Goal: Feedback & Contribution: Contribute content

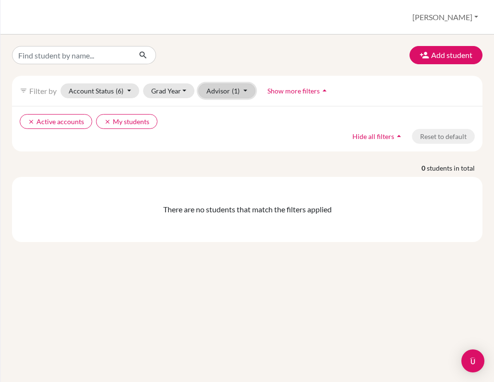
click at [226, 89] on button "Advisor (1)" at bounding box center [226, 90] width 57 height 15
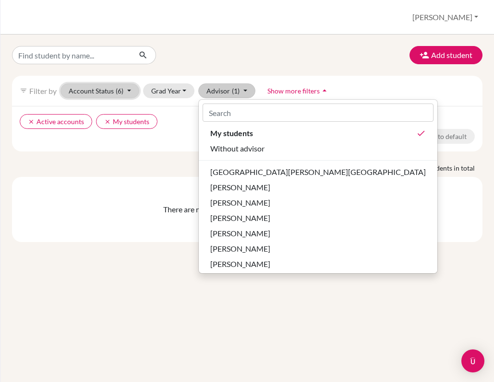
click at [120, 90] on span "(6)" at bounding box center [120, 91] width 8 height 8
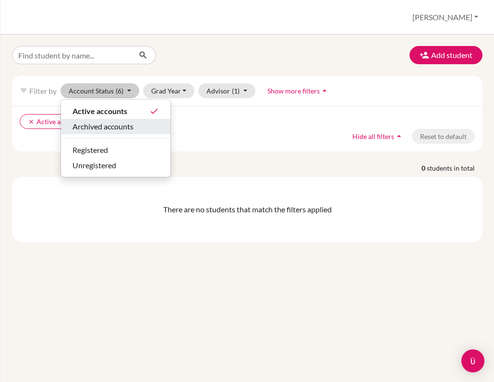
click at [118, 130] on span "Archived accounts" at bounding box center [102, 127] width 61 height 12
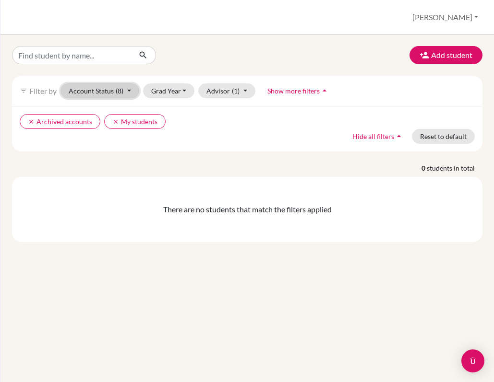
click at [120, 93] on span "(8)" at bounding box center [120, 91] width 8 height 8
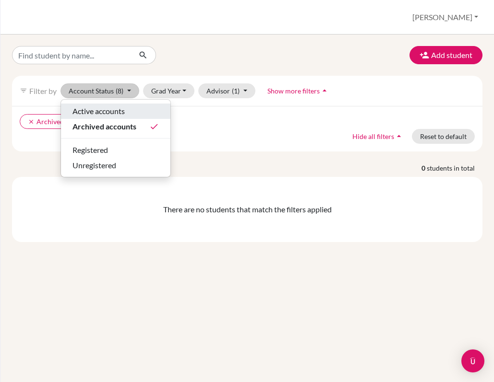
click at [112, 114] on span "Active accounts" at bounding box center [98, 112] width 52 height 12
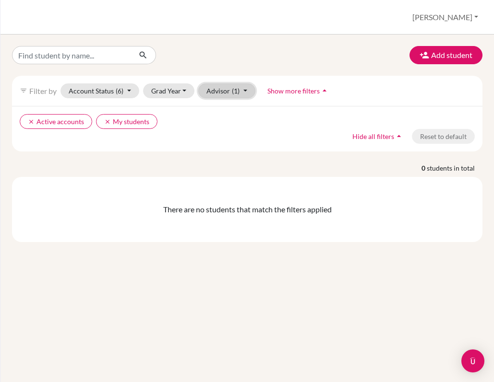
click at [218, 93] on button "Advisor (1)" at bounding box center [226, 90] width 57 height 15
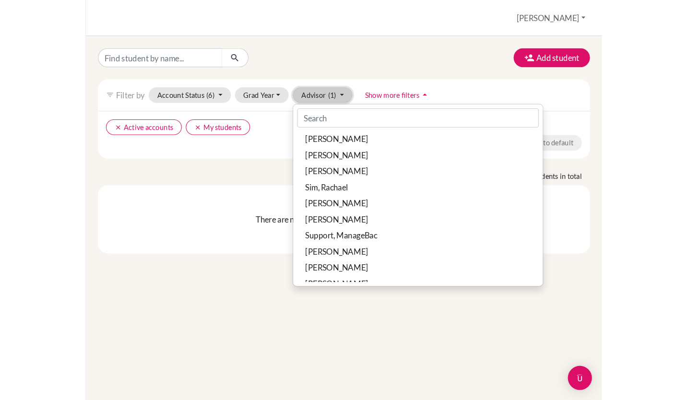
scroll to position [1162, 0]
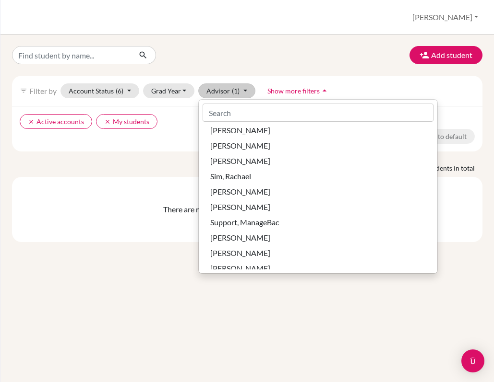
click at [122, 231] on div "There are no students that match the filters applied" at bounding box center [247, 209] width 470 height 65
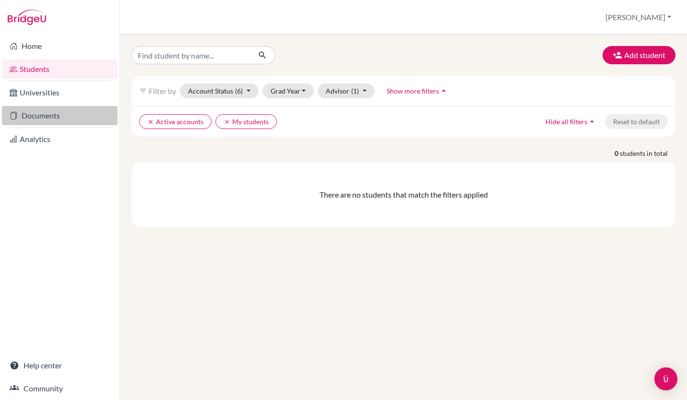
click at [52, 113] on link "Documents" at bounding box center [60, 115] width 116 height 19
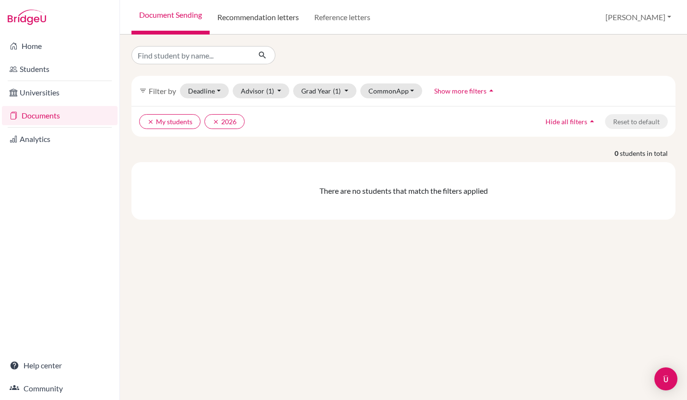
click at [272, 14] on link "Recommendation letters" at bounding box center [258, 17] width 97 height 35
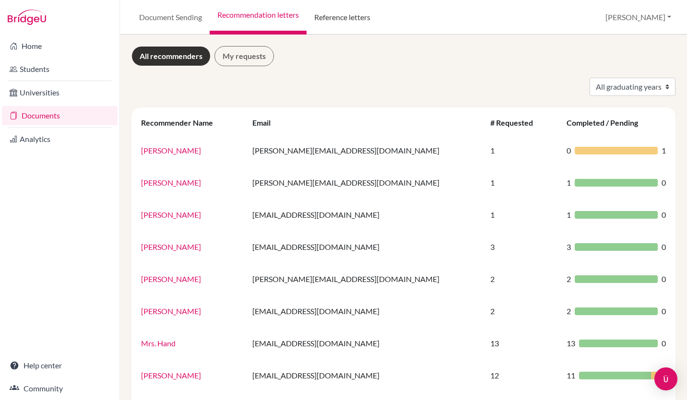
click at [353, 24] on link "Reference letters" at bounding box center [342, 17] width 71 height 35
click at [344, 16] on link "Reference letters" at bounding box center [342, 17] width 71 height 35
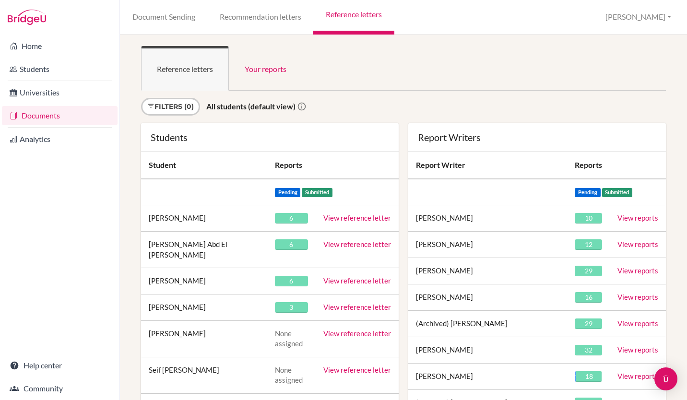
scroll to position [0, 0]
click at [168, 110] on link "Filters (0)" at bounding box center [170, 106] width 59 height 18
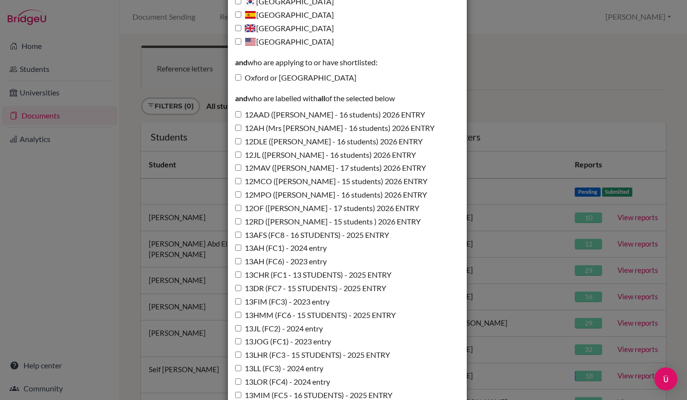
scroll to position [297, 0]
click at [235, 194] on input "12MPO (Miss Pomphrett - 16 students) 2026 ENTRY" at bounding box center [238, 194] width 6 height 6
checkbox input "true"
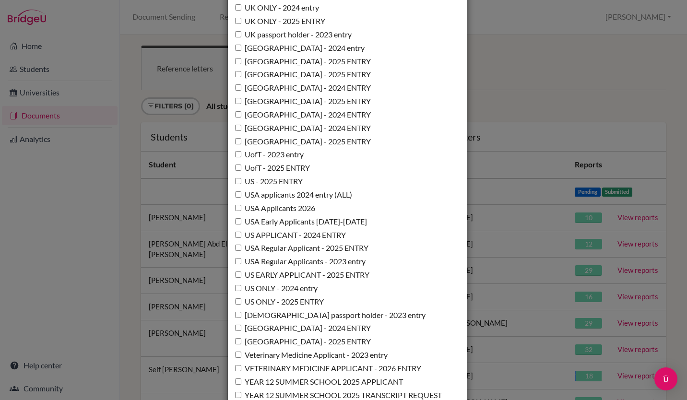
scroll to position [7005, 0]
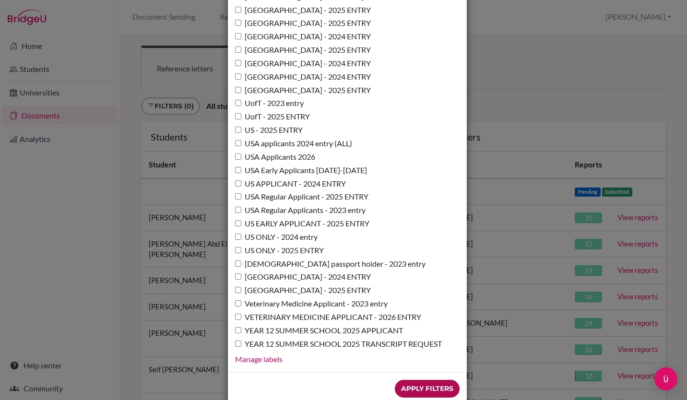
click at [410, 380] on input "Apply Filters" at bounding box center [427, 389] width 65 height 18
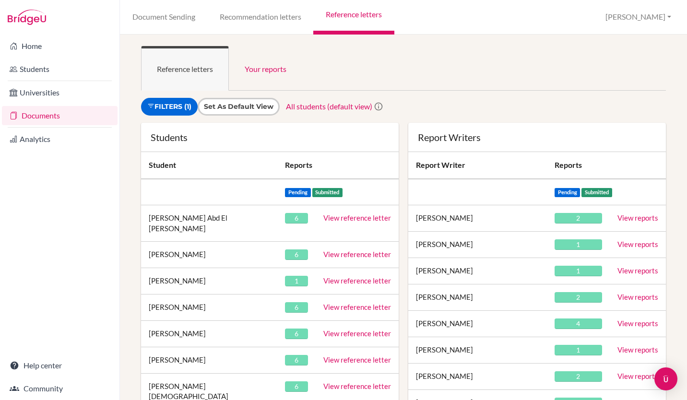
click at [343, 215] on link "View reference letter" at bounding box center [357, 217] width 68 height 9
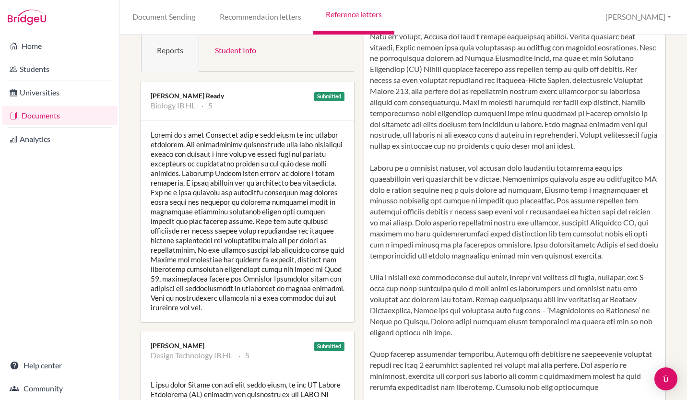
scroll to position [125, 0]
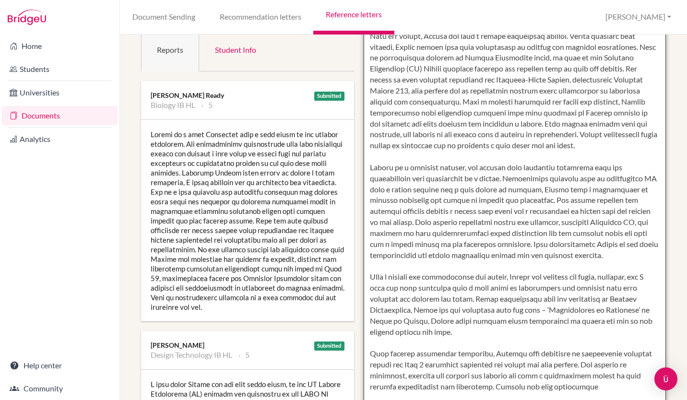
click at [462, 345] on textarea at bounding box center [515, 250] width 302 height 555
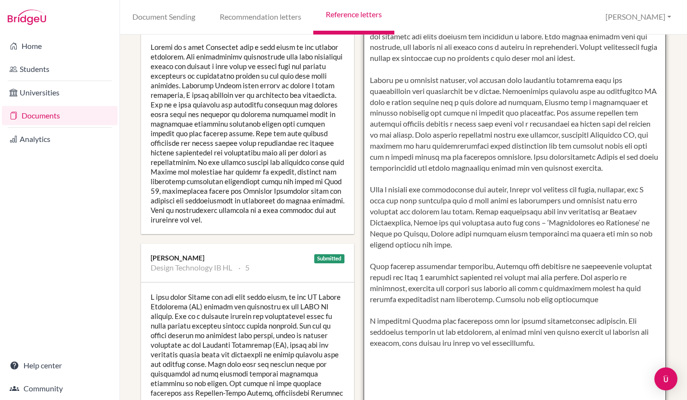
scroll to position [213, 0]
click at [501, 275] on textarea at bounding box center [515, 162] width 302 height 555
click at [590, 312] on textarea at bounding box center [515, 162] width 302 height 555
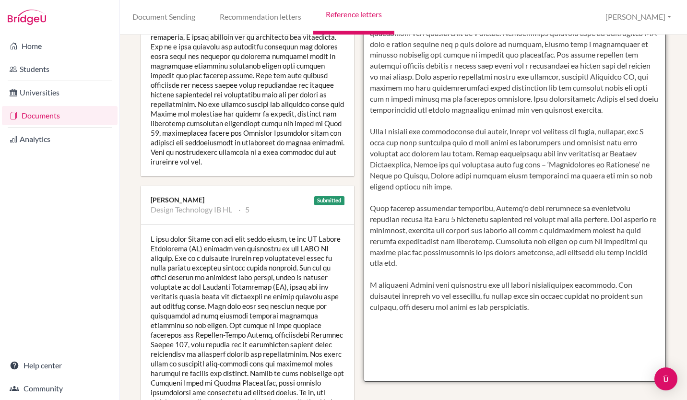
scroll to position [273, 0]
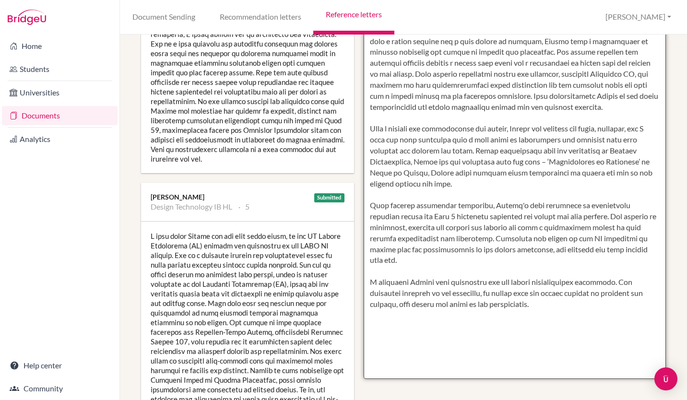
type textarea "[PERSON_NAME] is a highly motivated and principled individual who has embraced …"
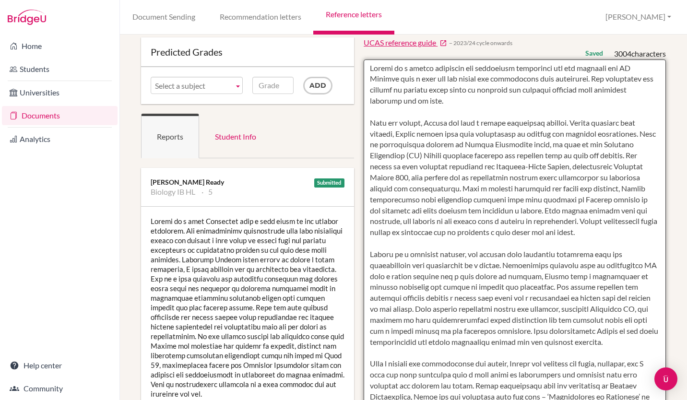
scroll to position [0, 0]
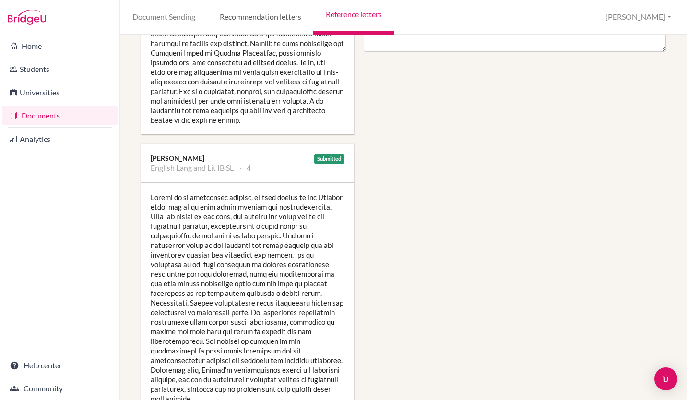
click at [285, 24] on link "Recommendation letters" at bounding box center [260, 17] width 106 height 35
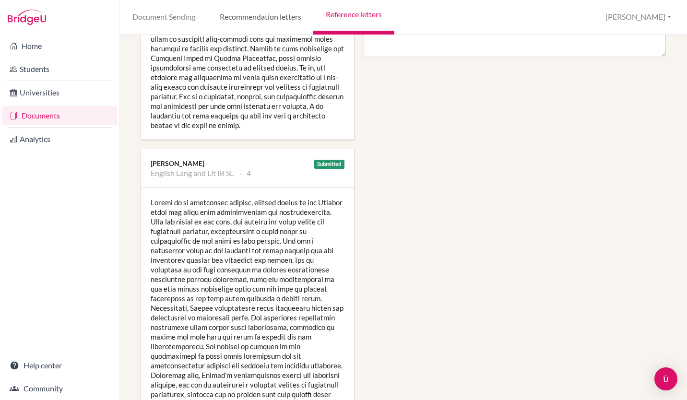
scroll to position [591, 0]
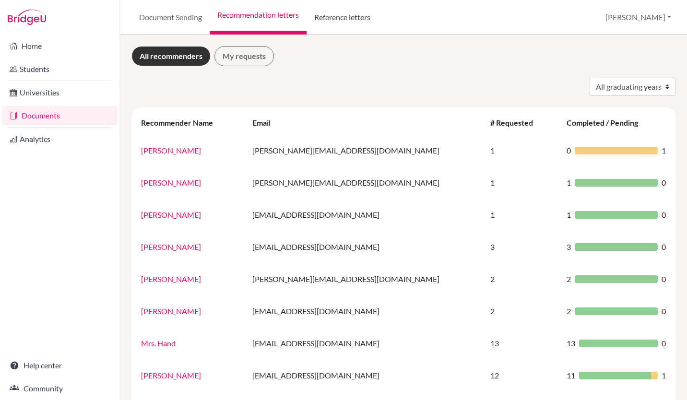
click at [336, 25] on link "Reference letters" at bounding box center [342, 17] width 71 height 35
click at [346, 17] on link "Reference letters" at bounding box center [342, 17] width 71 height 35
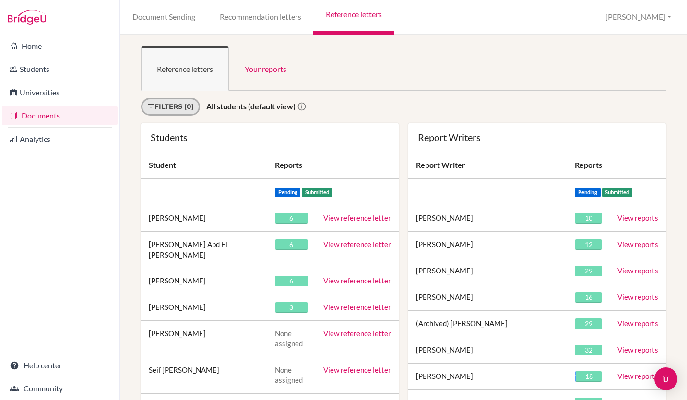
click at [185, 106] on link "Filters (0)" at bounding box center [170, 107] width 59 height 18
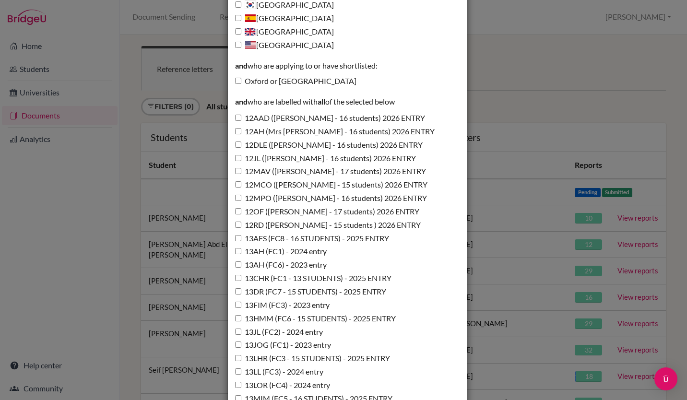
scroll to position [293, 0]
click at [235, 197] on input "12MPO ([PERSON_NAME] - 16 students) 2026 ENTRY" at bounding box center [238, 199] width 6 height 6
checkbox input "true"
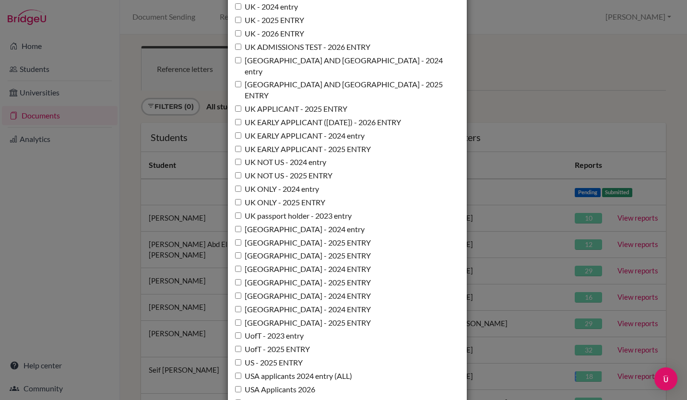
scroll to position [7005, 0]
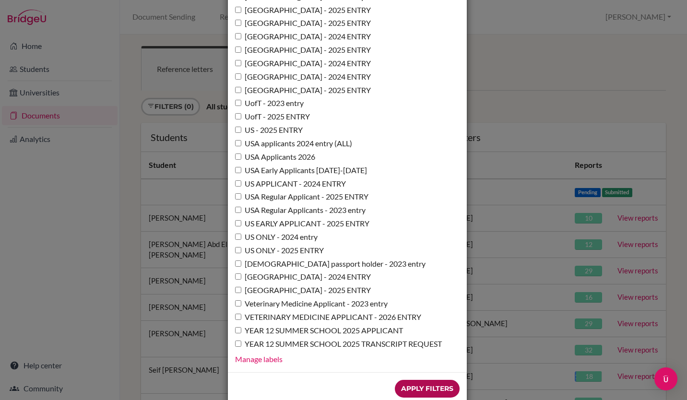
click at [420, 380] on input "Apply Filters" at bounding box center [427, 389] width 65 height 18
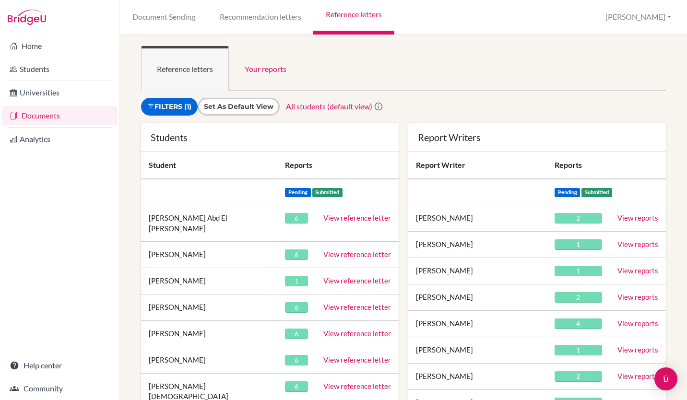
scroll to position [8, 0]
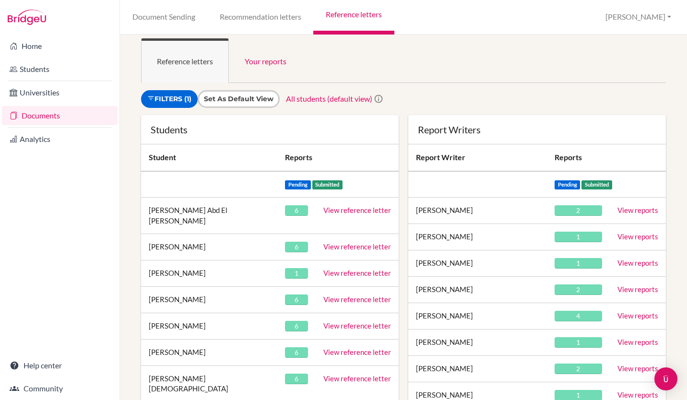
click at [351, 211] on link "View reference letter" at bounding box center [357, 210] width 68 height 9
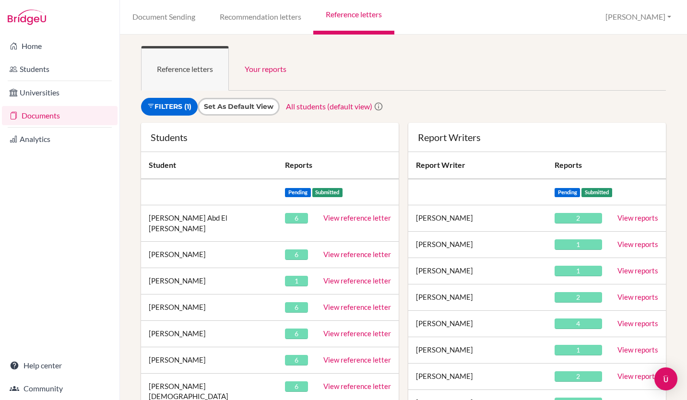
click at [327, 276] on link "View reference letter" at bounding box center [357, 280] width 68 height 9
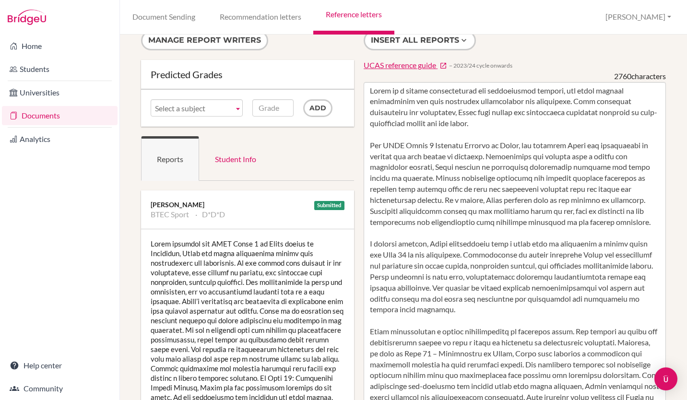
scroll to position [16, 0]
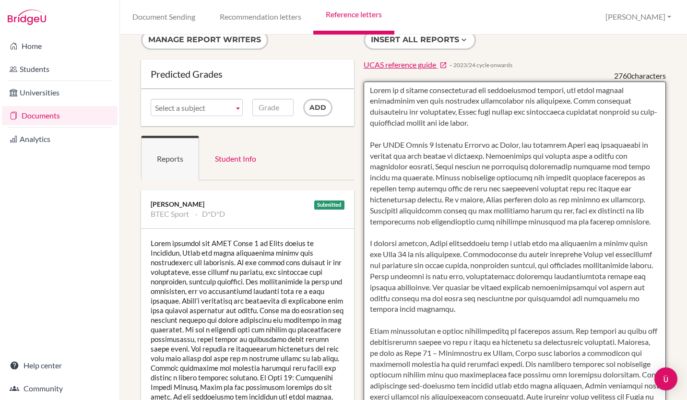
click at [417, 156] on textarea at bounding box center [515, 359] width 302 height 555
click at [588, 167] on textarea at bounding box center [515, 359] width 302 height 555
click at [553, 169] on textarea at bounding box center [515, 359] width 302 height 555
click at [589, 167] on textarea at bounding box center [515, 359] width 302 height 555
click at [390, 201] on textarea at bounding box center [515, 359] width 302 height 555
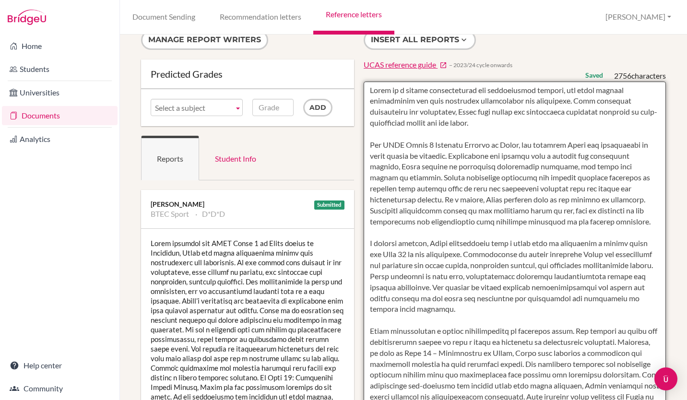
click at [365, 201] on textarea at bounding box center [515, 359] width 302 height 555
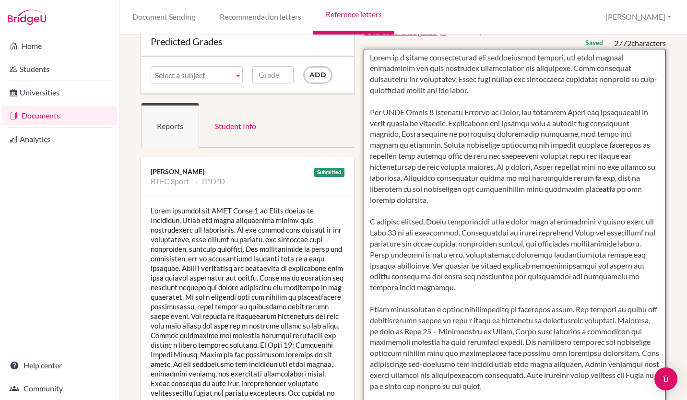
scroll to position [51, 0]
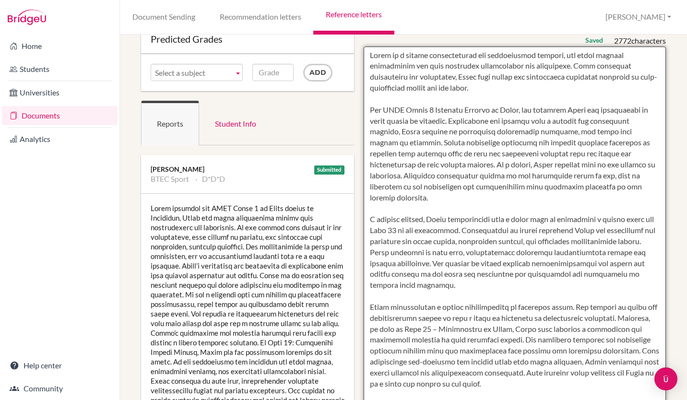
click at [414, 222] on textarea at bounding box center [515, 324] width 302 height 555
click at [591, 220] on textarea at bounding box center [515, 324] width 302 height 555
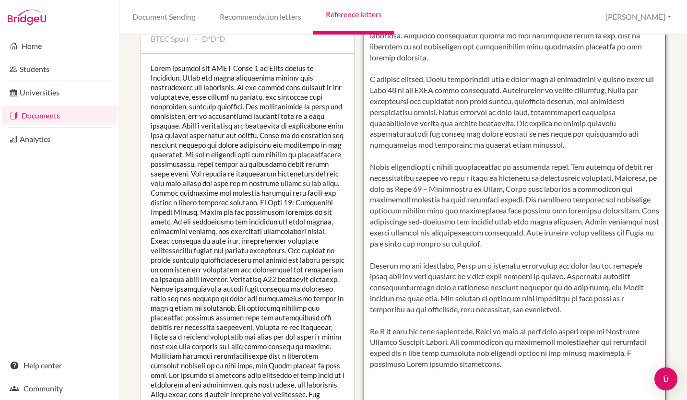
scroll to position [191, 0]
click at [384, 266] on textarea at bounding box center [515, 183] width 302 height 555
click at [529, 297] on textarea at bounding box center [515, 183] width 302 height 555
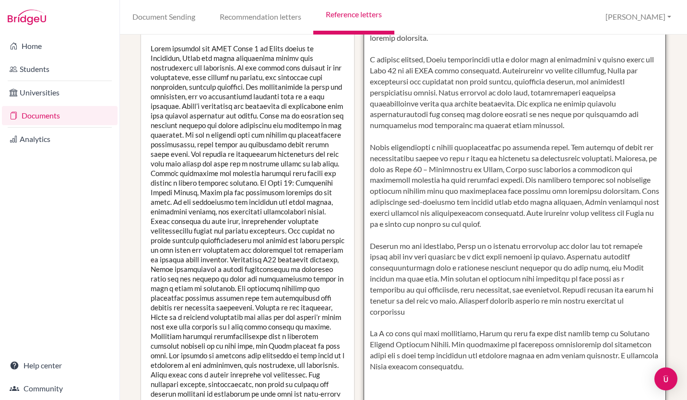
scroll to position [211, 0]
drag, startPoint x: 633, startPoint y: 291, endPoint x: 599, endPoint y: 290, distance: 34.5
click at [599, 290] on textarea at bounding box center [515, 163] width 302 height 555
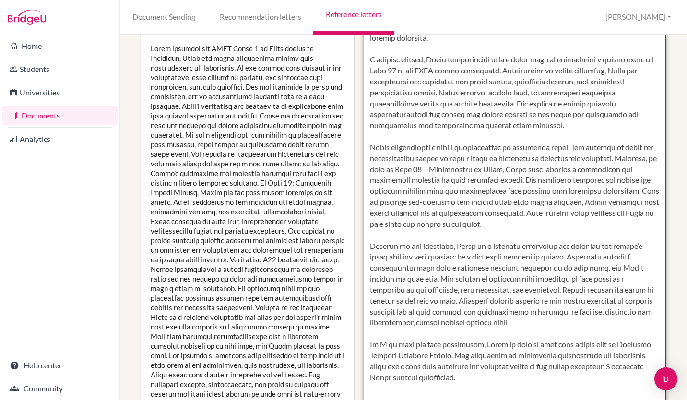
click at [414, 316] on textarea at bounding box center [515, 164] width 302 height 555
click at [514, 316] on textarea at bounding box center [515, 164] width 302 height 555
click at [533, 316] on textarea at bounding box center [515, 164] width 302 height 555
click at [614, 311] on textarea at bounding box center [515, 164] width 302 height 555
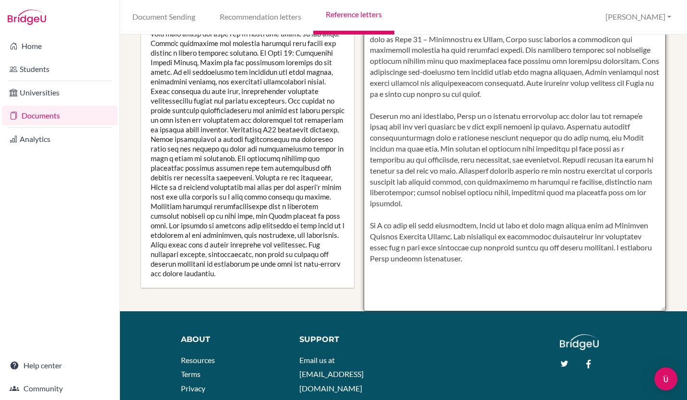
scroll to position [0, 0]
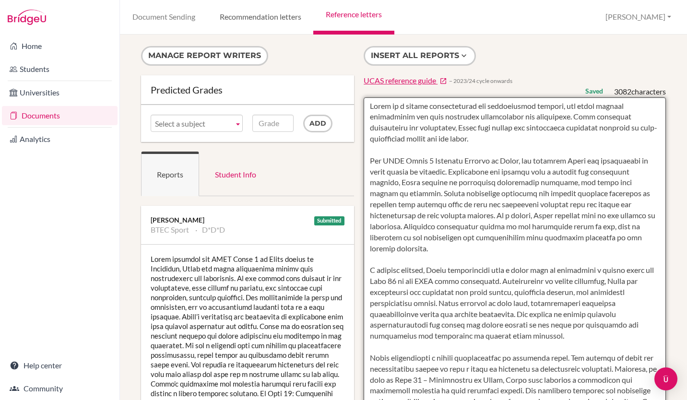
type textarea "Albie is a highly conscientious and enthusiastic student, who holds himself acc…"
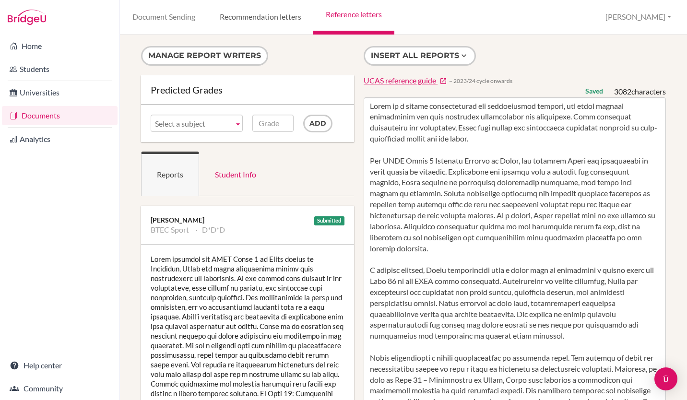
click at [277, 17] on link "Recommendation letters" at bounding box center [260, 17] width 106 height 35
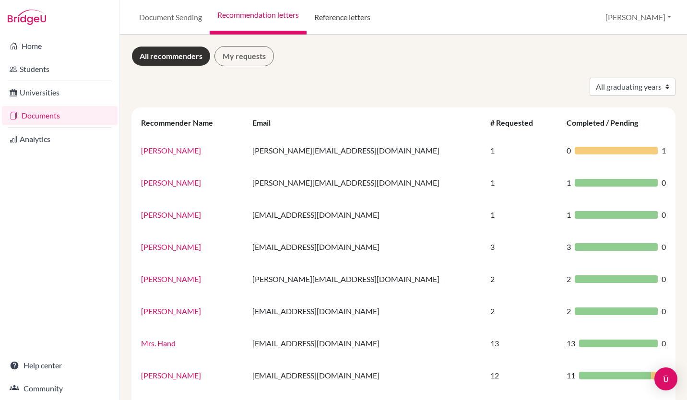
click at [353, 18] on link "Reference letters" at bounding box center [342, 17] width 71 height 35
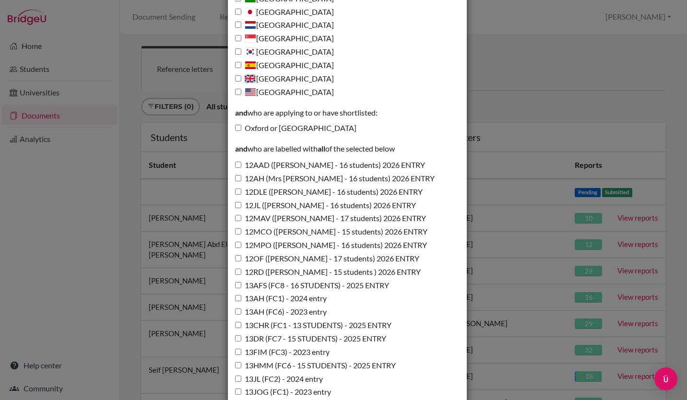
scroll to position [272, 0]
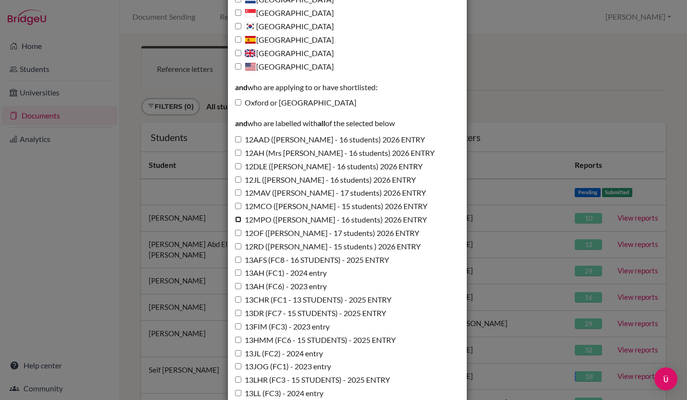
click at [236, 223] on input "12MPO (Miss Pomphrett - 16 students) 2026 ENTRY" at bounding box center [238, 219] width 6 height 6
checkbox input "true"
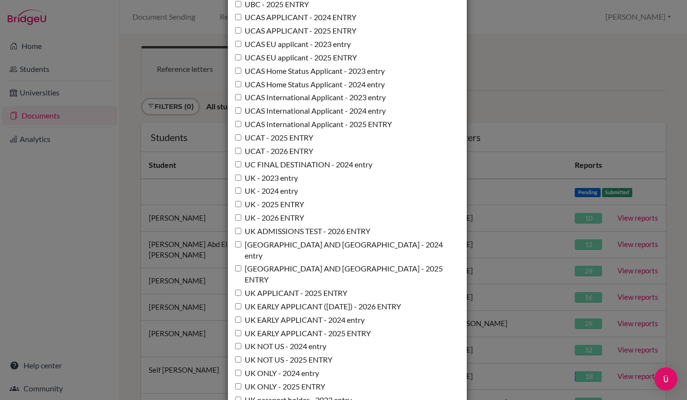
scroll to position [7005, 0]
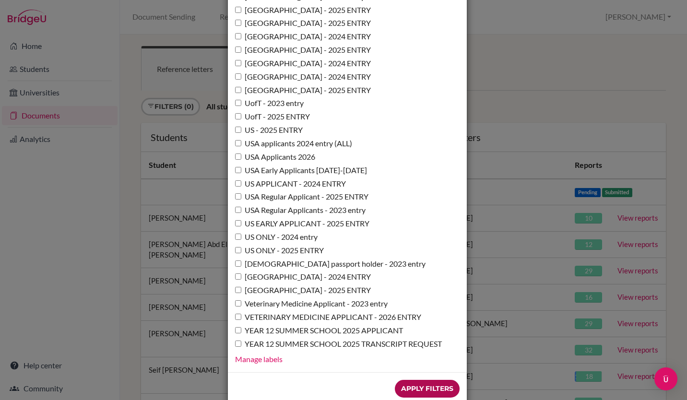
click at [417, 380] on input "Apply Filters" at bounding box center [427, 389] width 65 height 18
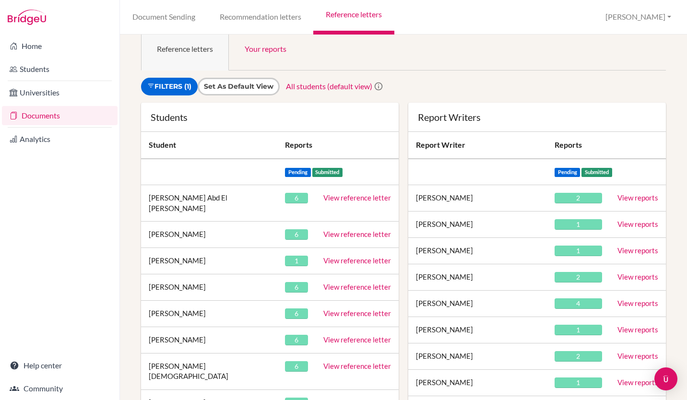
scroll to position [22, 0]
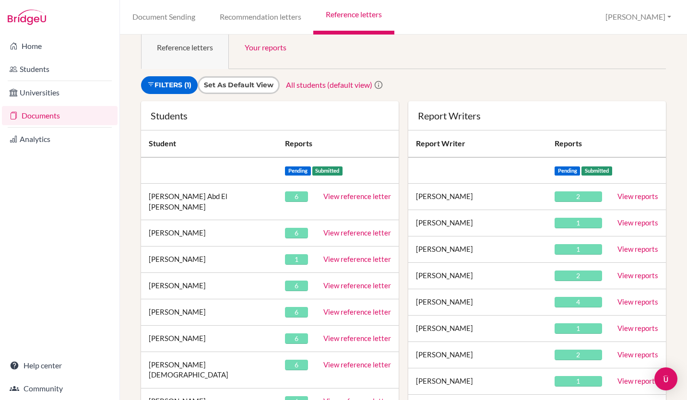
click at [358, 281] on link "View reference letter" at bounding box center [357, 285] width 68 height 9
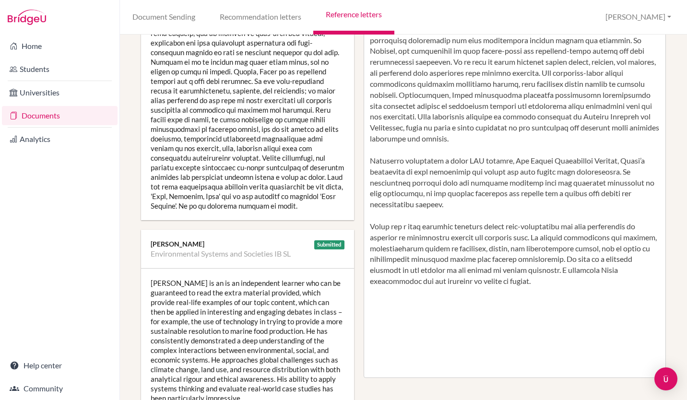
scroll to position [274, 0]
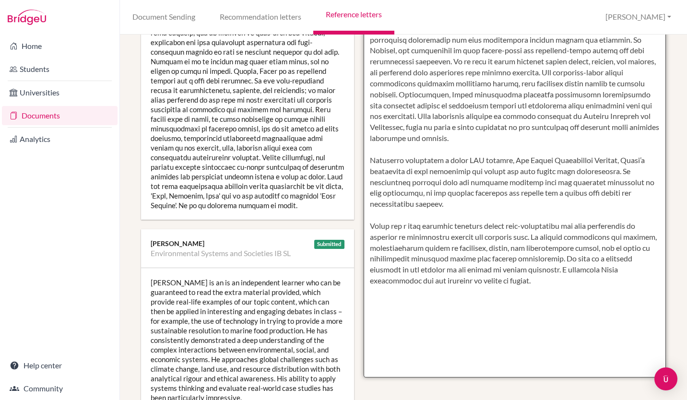
click at [580, 270] on textarea at bounding box center [515, 100] width 302 height 555
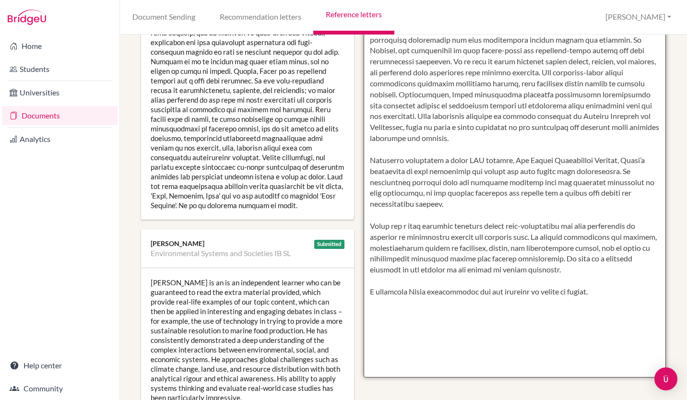
drag, startPoint x: 589, startPoint y: 270, endPoint x: 587, endPoint y: 259, distance: 11.7
click at [587, 259] on textarea at bounding box center [515, 100] width 302 height 555
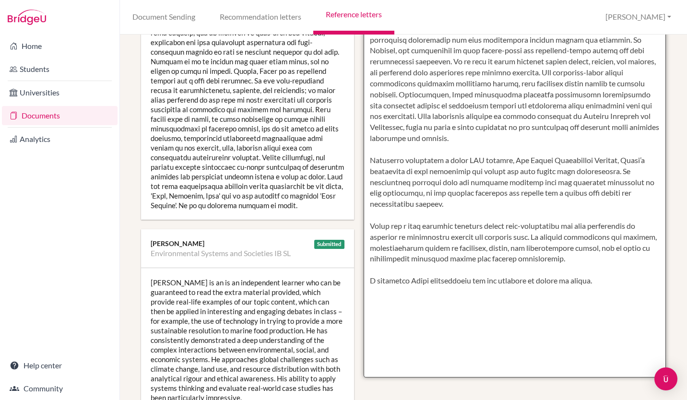
click at [612, 284] on textarea at bounding box center [515, 100] width 302 height 555
click at [367, 284] on textarea at bounding box center [515, 100] width 302 height 555
click at [627, 285] on textarea at bounding box center [515, 100] width 302 height 555
paste textarea "He will be a valuable addition to the faculty of his choice in higher education."
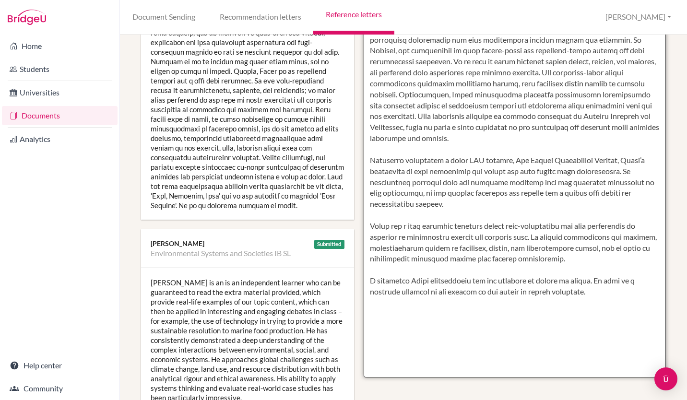
click at [587, 291] on textarea at bounding box center [515, 100] width 302 height 555
click at [643, 281] on textarea at bounding box center [515, 100] width 302 height 555
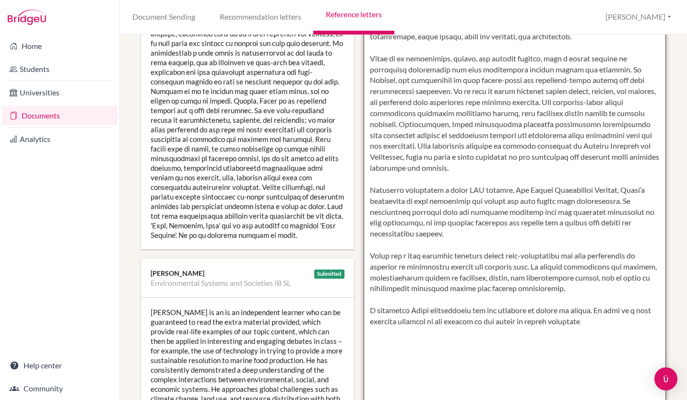
scroll to position [260, 0]
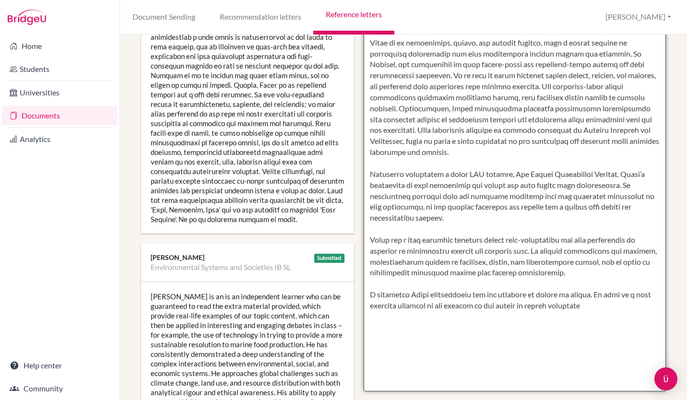
click at [603, 307] on textarea at bounding box center [515, 114] width 302 height 555
click at [595, 308] on textarea at bounding box center [515, 114] width 302 height 555
drag, startPoint x: 454, startPoint y: 320, endPoint x: 453, endPoint y: 312, distance: 7.8
click at [453, 312] on textarea at bounding box center [515, 114] width 302 height 555
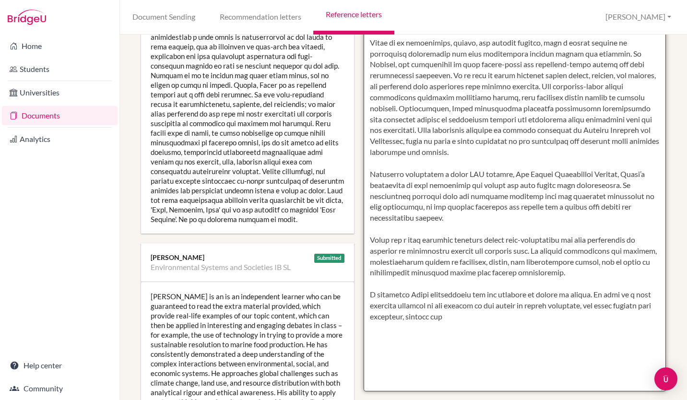
click at [409, 316] on textarea at bounding box center [515, 114] width 302 height 555
click at [409, 317] on textarea at bounding box center [515, 114] width 302 height 555
click at [426, 319] on textarea at bounding box center [515, 114] width 302 height 555
click at [524, 319] on textarea at bounding box center [515, 114] width 302 height 555
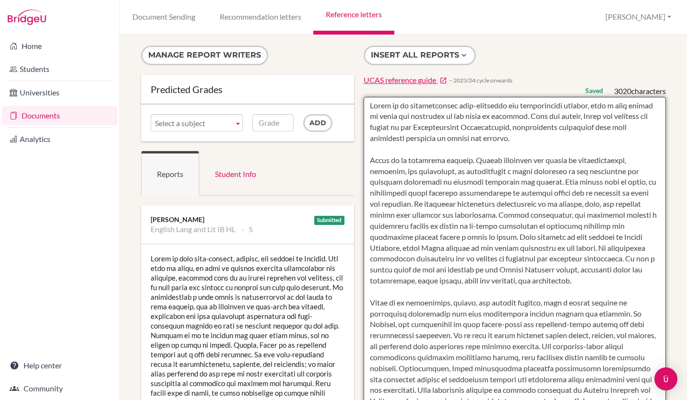
scroll to position [0, 0]
type textarea "Henry is an exceptionally self-motivated and enthusiastic student, with a deep …"
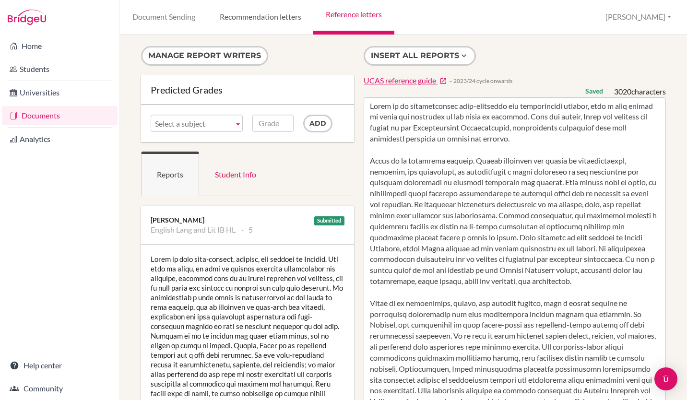
click at [257, 23] on link "Recommendation letters" at bounding box center [260, 17] width 106 height 35
click at [66, 118] on link "Documents" at bounding box center [60, 115] width 116 height 19
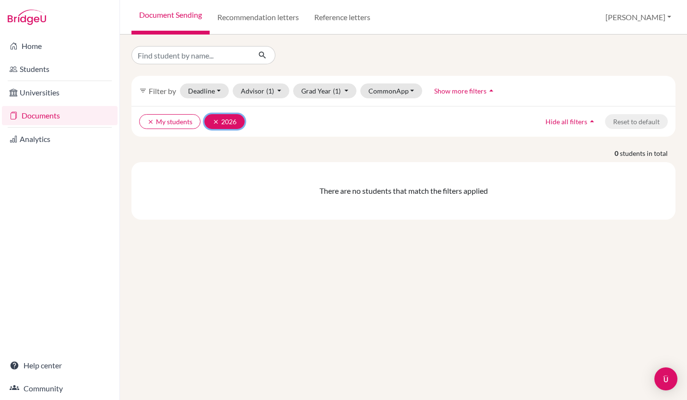
click at [217, 120] on icon "clear" at bounding box center [216, 121] width 7 height 7
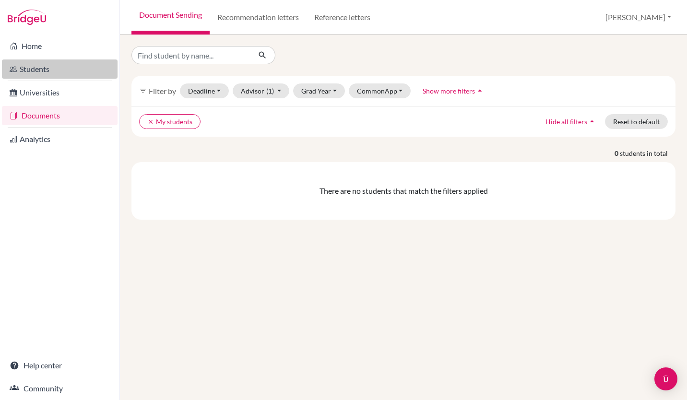
click at [33, 71] on link "Students" at bounding box center [60, 68] width 116 height 19
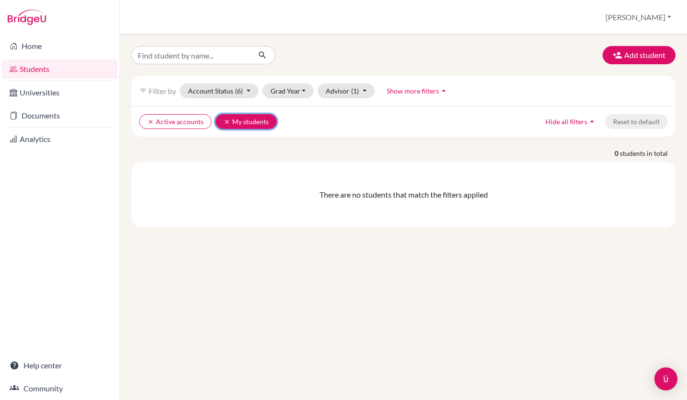
click at [225, 120] on icon "clear" at bounding box center [227, 121] width 7 height 7
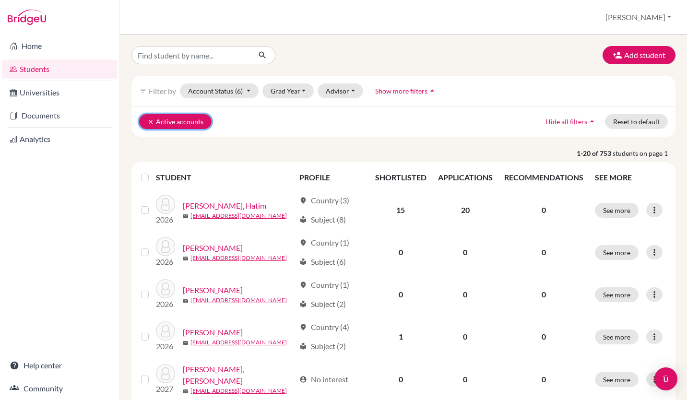
click at [153, 122] on icon "clear" at bounding box center [150, 121] width 7 height 7
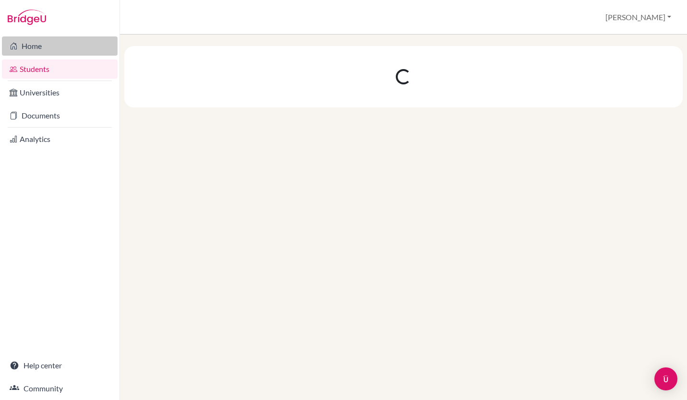
click at [37, 48] on link "Home" at bounding box center [60, 45] width 116 height 19
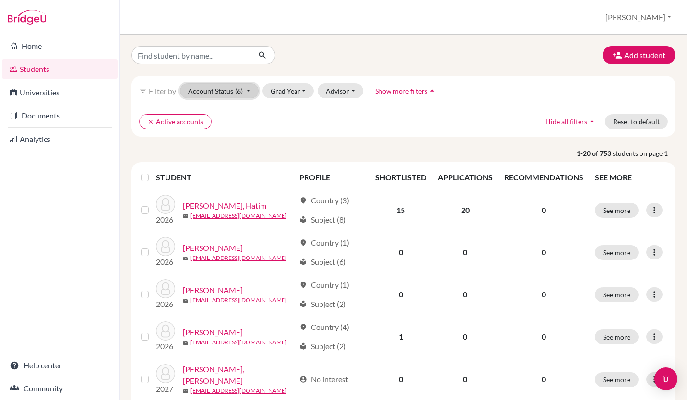
click at [235, 94] on span "(6)" at bounding box center [239, 91] width 8 height 8
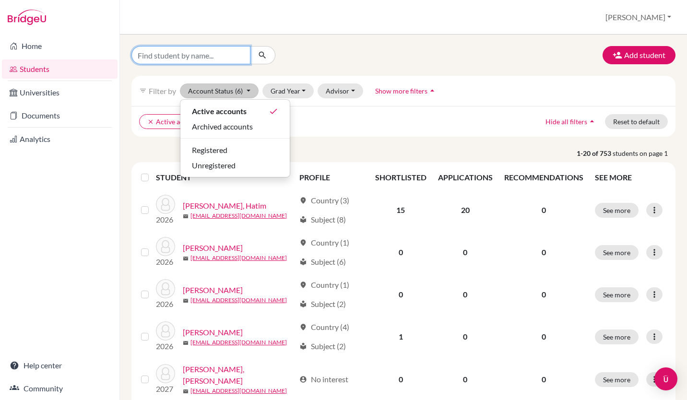
click at [193, 59] on input "Find student by name..." at bounding box center [190, 55] width 119 height 18
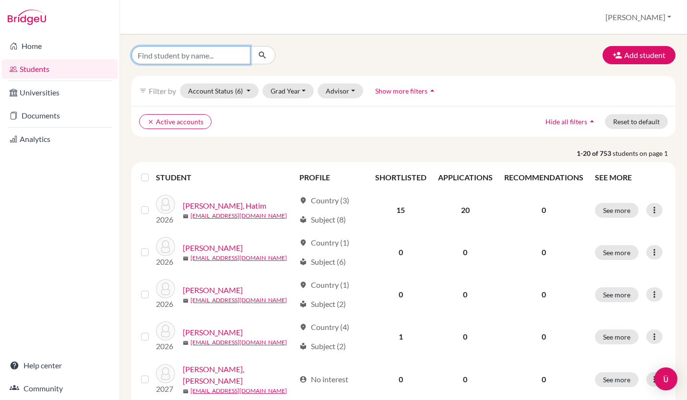
click at [178, 50] on input "Find student by name..." at bounding box center [190, 55] width 119 height 18
type input "qasim"
click button "submit" at bounding box center [262, 55] width 25 height 18
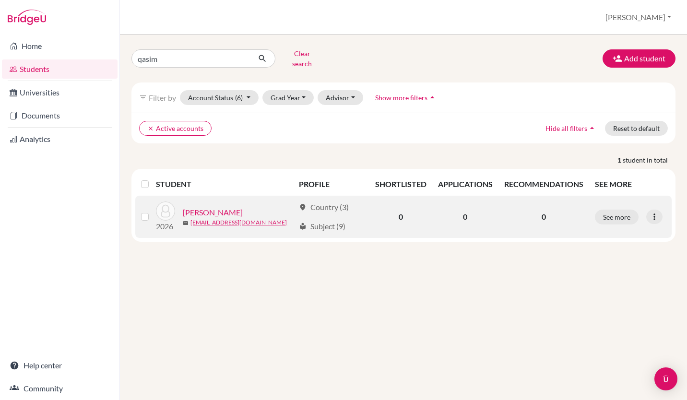
click at [216, 207] on link "Sadiq, Qasim" at bounding box center [213, 213] width 60 height 12
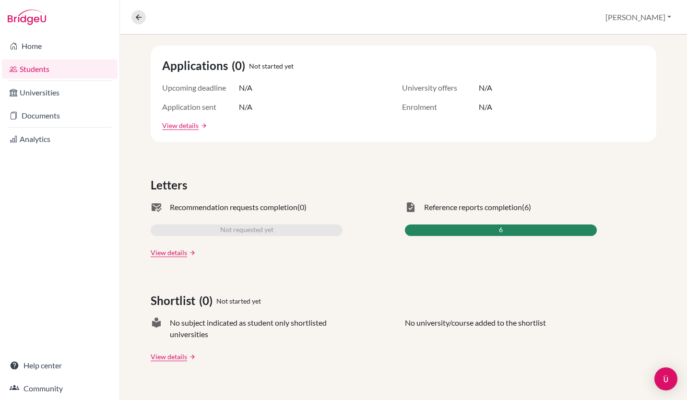
scroll to position [169, 0]
click at [461, 232] on div "6" at bounding box center [501, 230] width 192 height 12
click at [462, 211] on span "Reference reports completion" at bounding box center [473, 207] width 98 height 12
click at [456, 205] on span "Reference reports completion" at bounding box center [473, 207] width 98 height 12
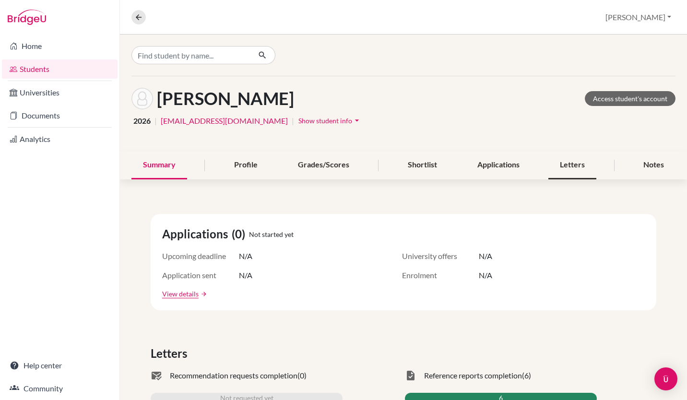
click at [559, 164] on div "Letters" at bounding box center [572, 165] width 48 height 28
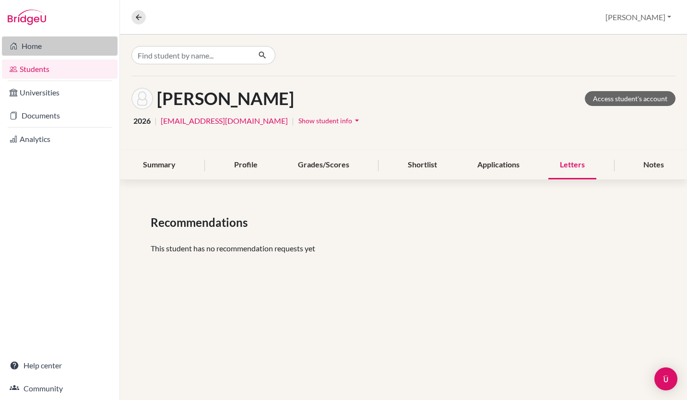
click at [30, 51] on link "Home" at bounding box center [60, 45] width 116 height 19
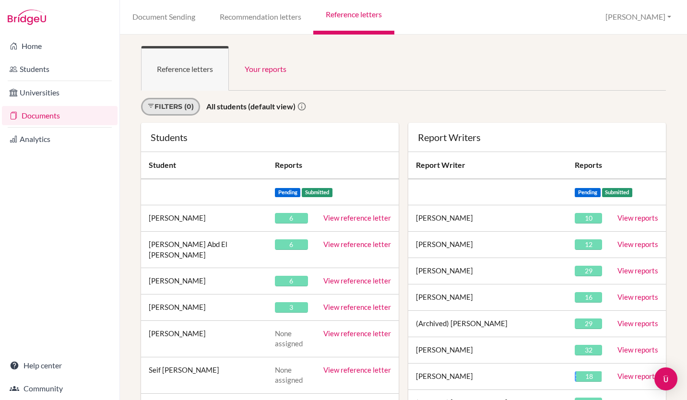
click at [181, 107] on link "Filters (0)" at bounding box center [170, 107] width 59 height 18
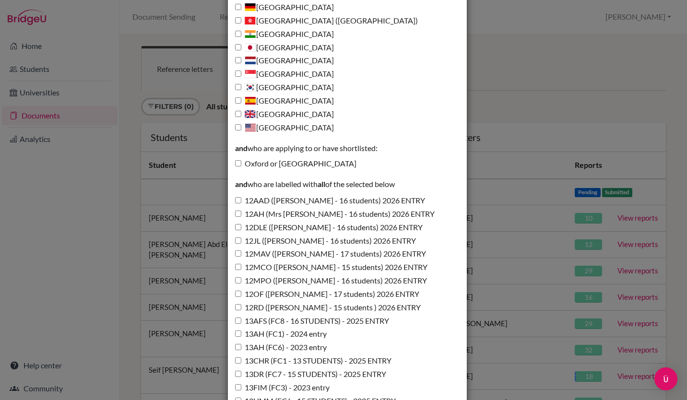
scroll to position [215, 0]
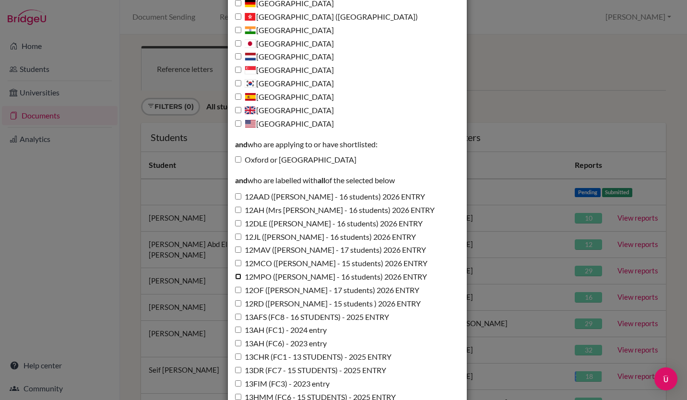
click at [235, 275] on input "12MPO (Miss Pomphrett - 16 students) 2026 ENTRY" at bounding box center [238, 276] width 6 height 6
checkbox input "true"
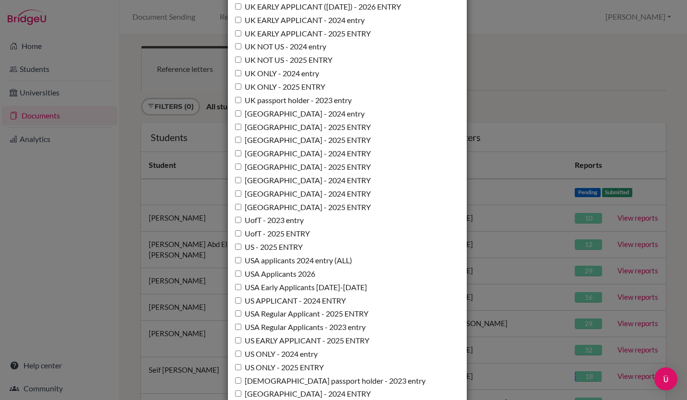
scroll to position [7005, 0]
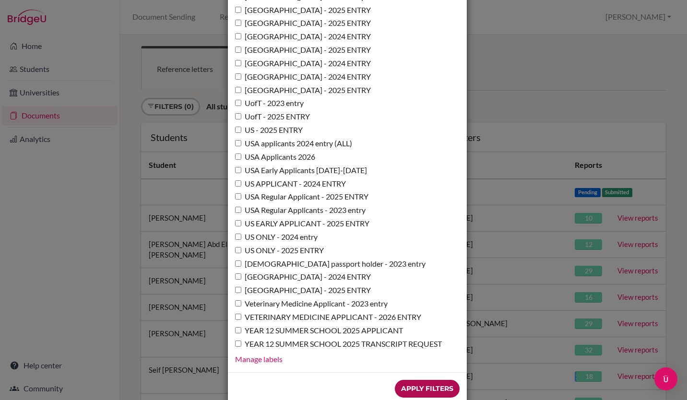
click at [418, 380] on input "Apply Filters" at bounding box center [427, 389] width 65 height 18
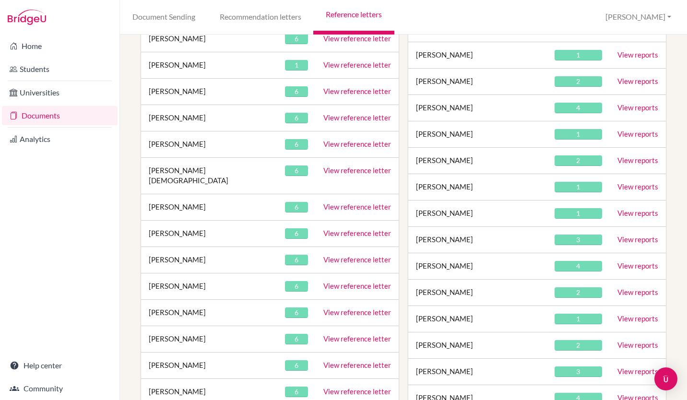
scroll to position [220, 0]
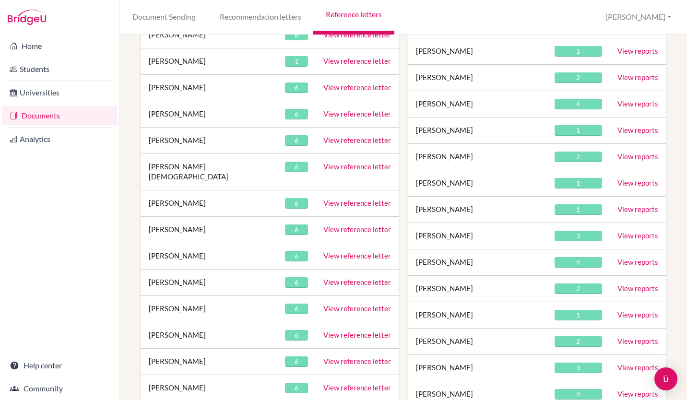
click at [347, 304] on link "View reference letter" at bounding box center [357, 308] width 68 height 9
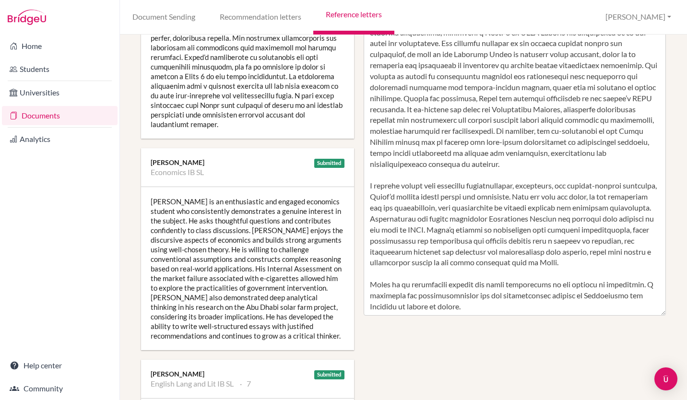
scroll to position [341, 0]
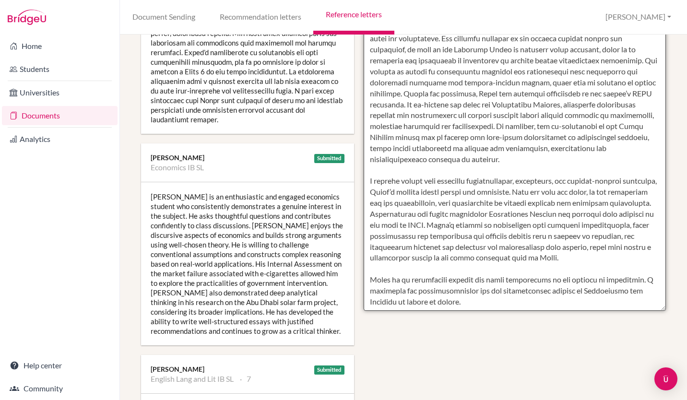
drag, startPoint x: 515, startPoint y: 225, endPoint x: 646, endPoint y: 259, distance: 134.9
click at [646, 259] on textarea at bounding box center [515, 33] width 302 height 555
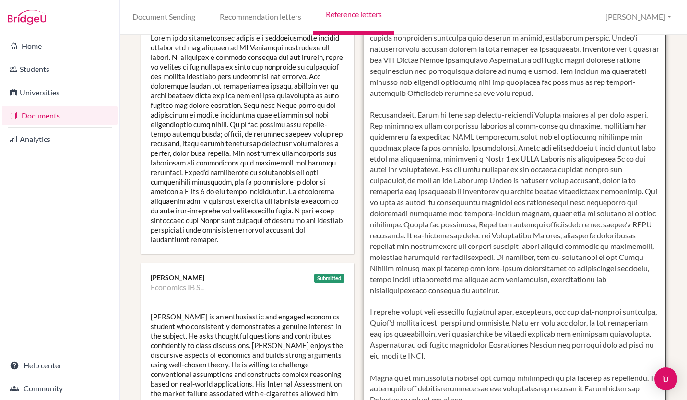
scroll to position [221, 0]
drag, startPoint x: 540, startPoint y: 268, endPoint x: 558, endPoint y: 298, distance: 34.9
click at [558, 298] on textarea at bounding box center [515, 154] width 302 height 555
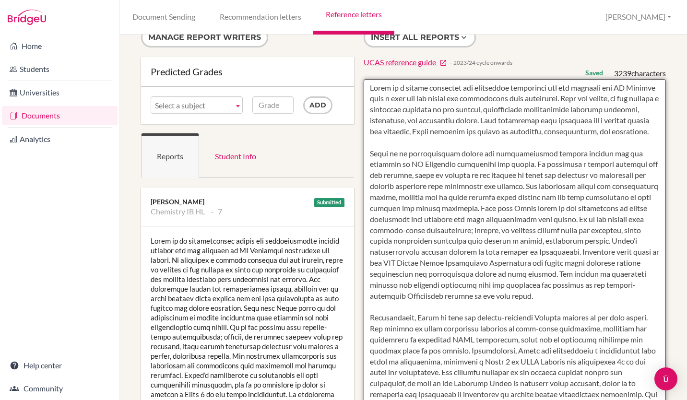
scroll to position [18, 0]
drag, startPoint x: 533, startPoint y: 230, endPoint x: 570, endPoint y: 253, distance: 43.9
click at [570, 253] on textarea at bounding box center [515, 356] width 302 height 555
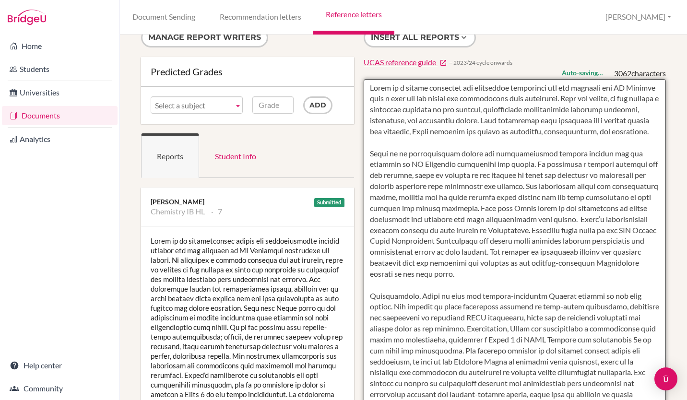
scroll to position [0, 0]
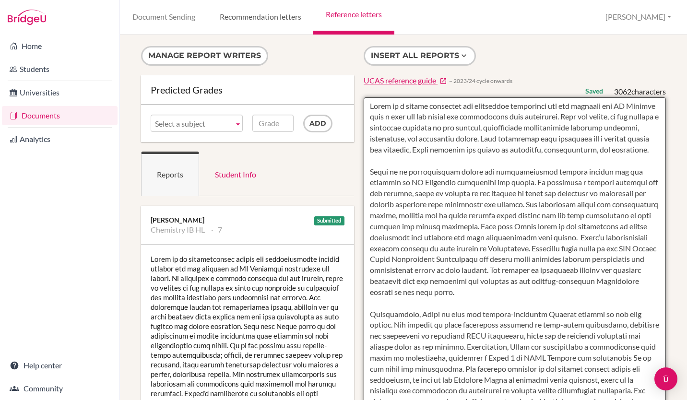
type textarea "Qasim is a highly motivated and principled individual who has embraced the IB D…"
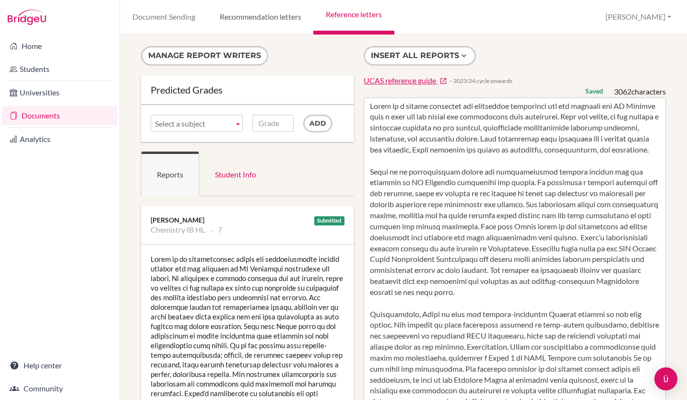
click at [244, 19] on link "Recommendation letters" at bounding box center [260, 17] width 106 height 35
